Goal: Transaction & Acquisition: Purchase product/service

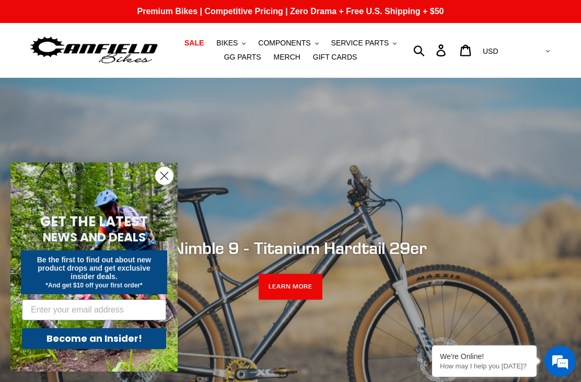
click at [166, 178] on icon "Close dialog" at bounding box center [164, 175] width 7 height 7
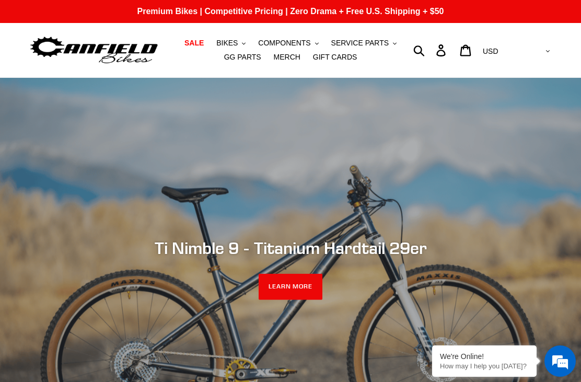
click at [242, 44] on button "BIKES .cls-1{fill:#231f20}" at bounding box center [231, 43] width 40 height 14
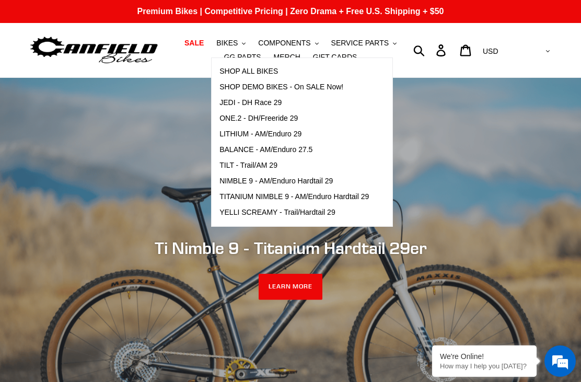
click at [260, 162] on span "TILT - Trail/AM 29" at bounding box center [248, 165] width 58 height 9
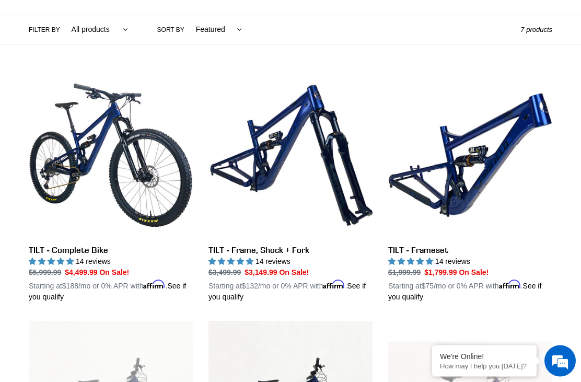
scroll to position [238, 0]
click at [84, 147] on link "TILT - Complete Bike" at bounding box center [111, 187] width 164 height 229
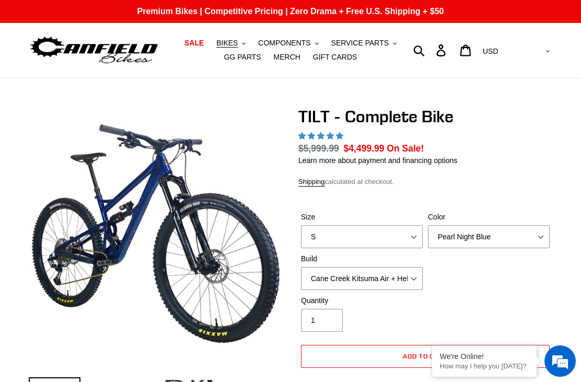
select select "highest-rating"
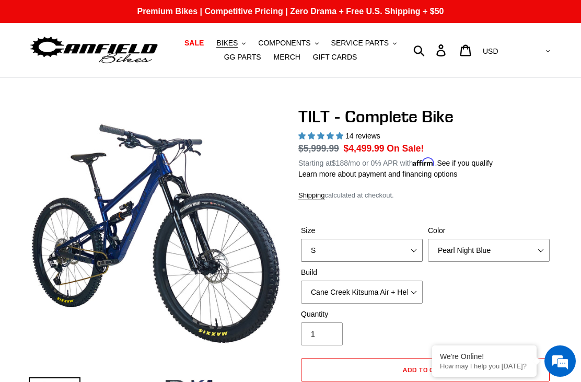
click at [411, 252] on select "S M L" at bounding box center [362, 250] width 122 height 23
select select "L"
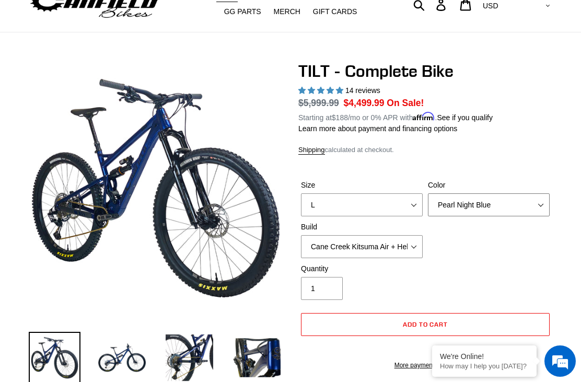
click at [538, 207] on select "Pearl Night Blue Stealth Silver Raw" at bounding box center [489, 204] width 122 height 23
click at [419, 245] on select "Cane Creek Kitsuma Air + Helm MKII 140 + SRAM GX Cane Creek Kitsuma Air + Helm …" at bounding box center [362, 246] width 122 height 23
select select "Fox Float X + 36 SL Factory Grip X 140 + Shimano XT"
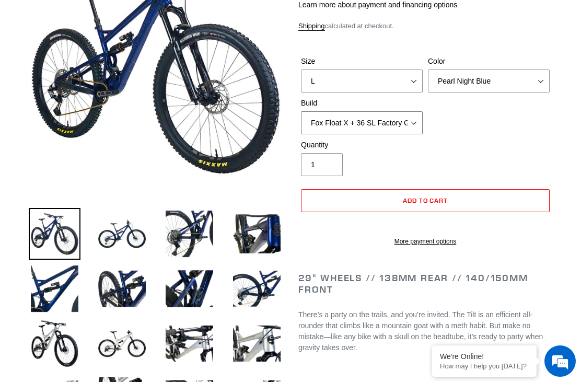
scroll to position [167, 0]
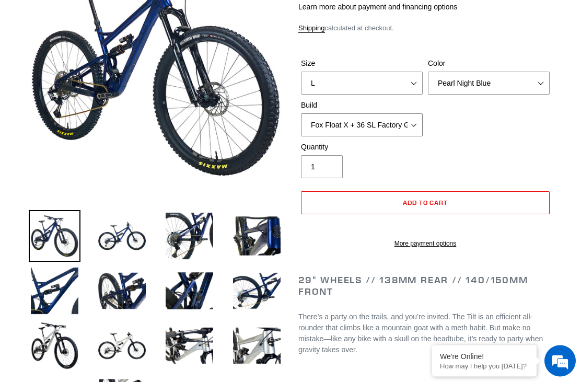
click at [414, 123] on select "Cane Creek Kitsuma Air + Helm MKII 140 + SRAM GX Cane Creek Kitsuma Air + Helm …" at bounding box center [362, 125] width 122 height 23
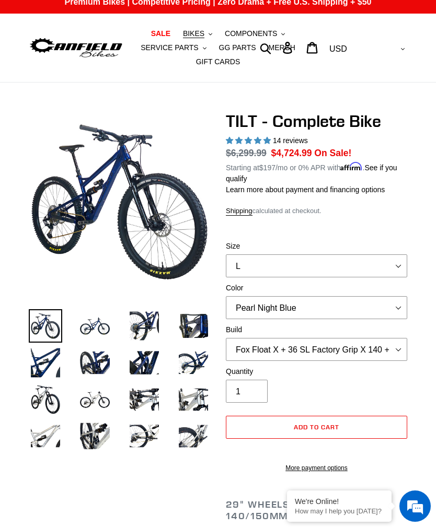
scroll to position [0, 0]
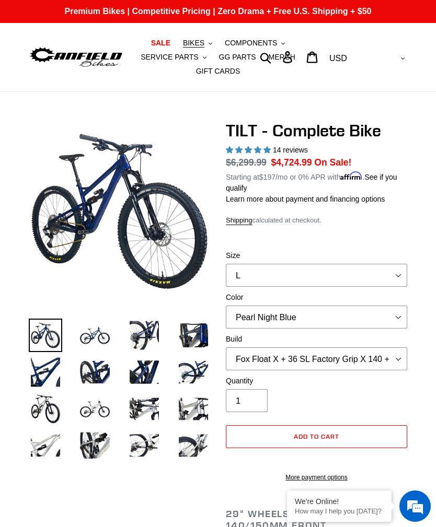
click at [200, 45] on span "BIKES" at bounding box center [193, 43] width 21 height 9
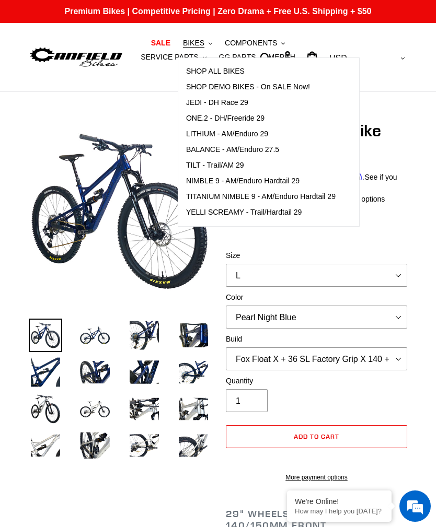
click at [197, 150] on span "BALANCE - AM/Enduro 27.5" at bounding box center [232, 149] width 93 height 9
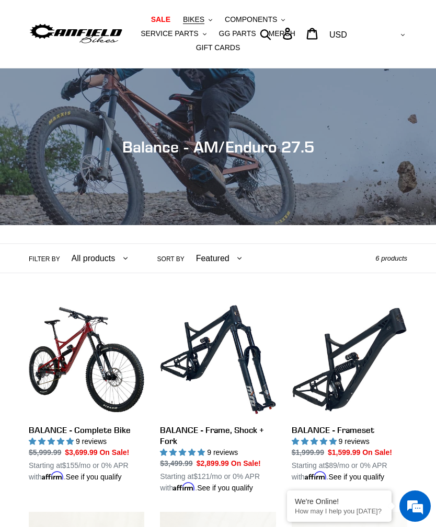
click at [188, 19] on span "BIKES" at bounding box center [193, 19] width 21 height 9
